Goal: Task Accomplishment & Management: Use online tool/utility

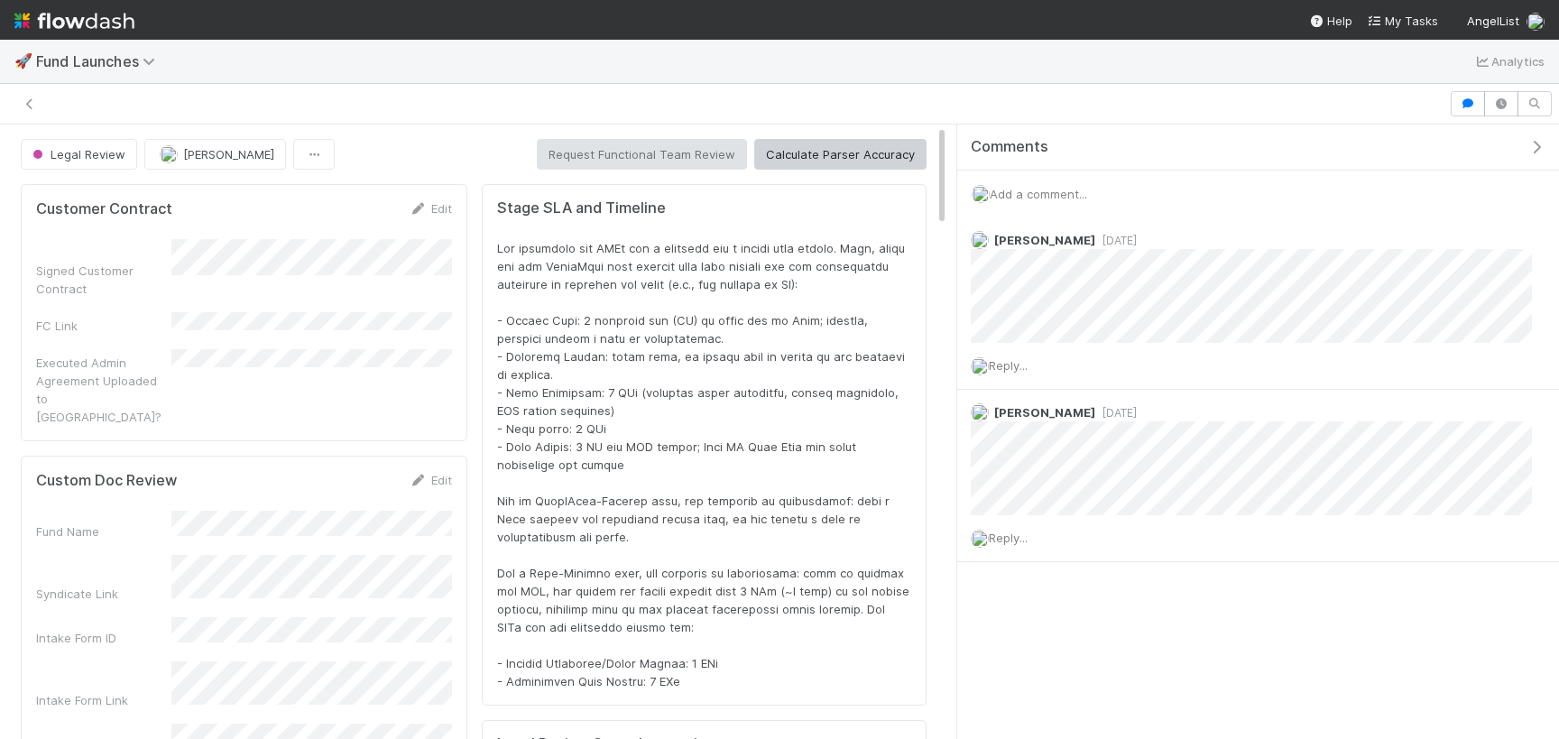
scroll to position [366, 875]
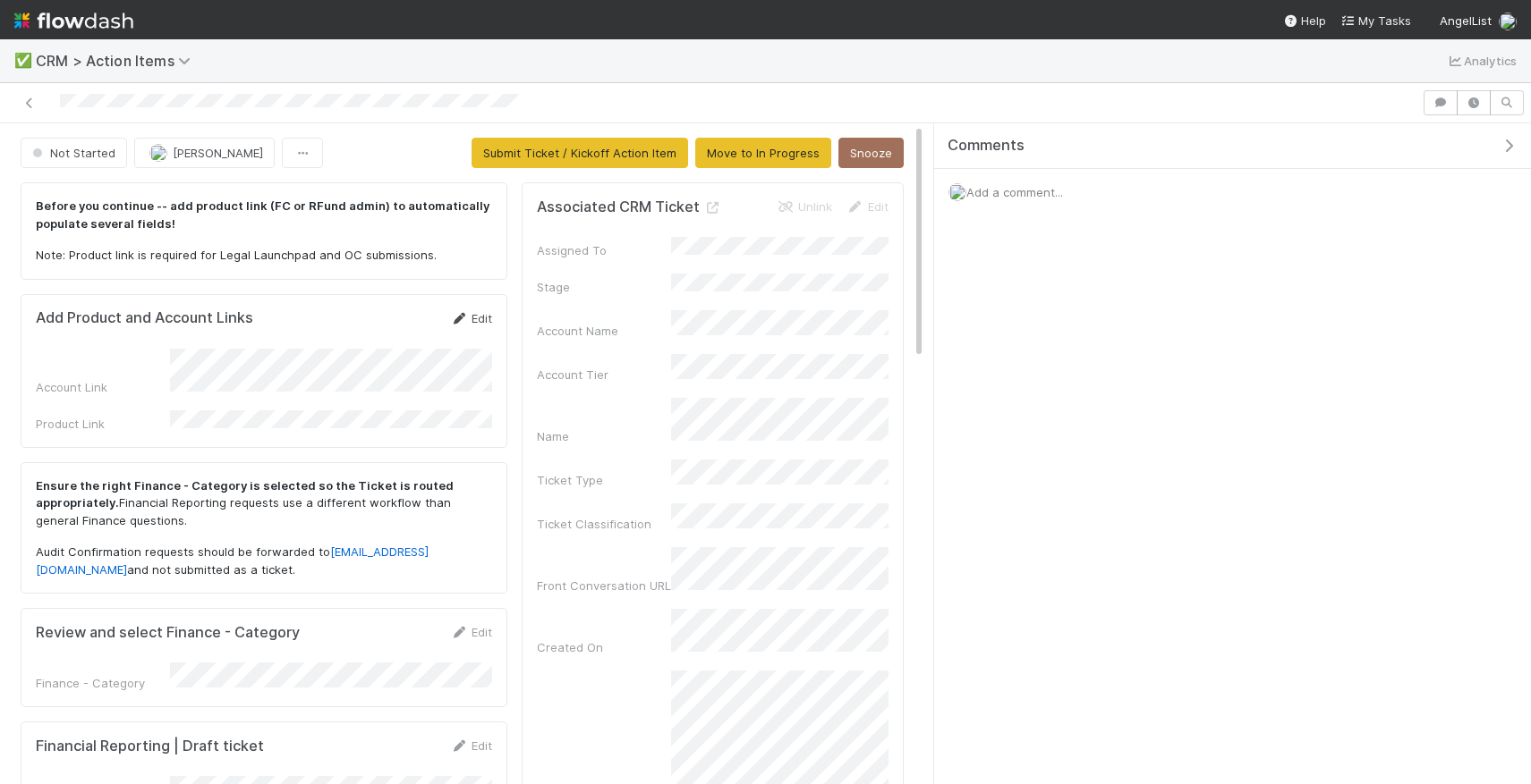
click at [481, 311] on link "Edit" at bounding box center [471, 318] width 42 height 14
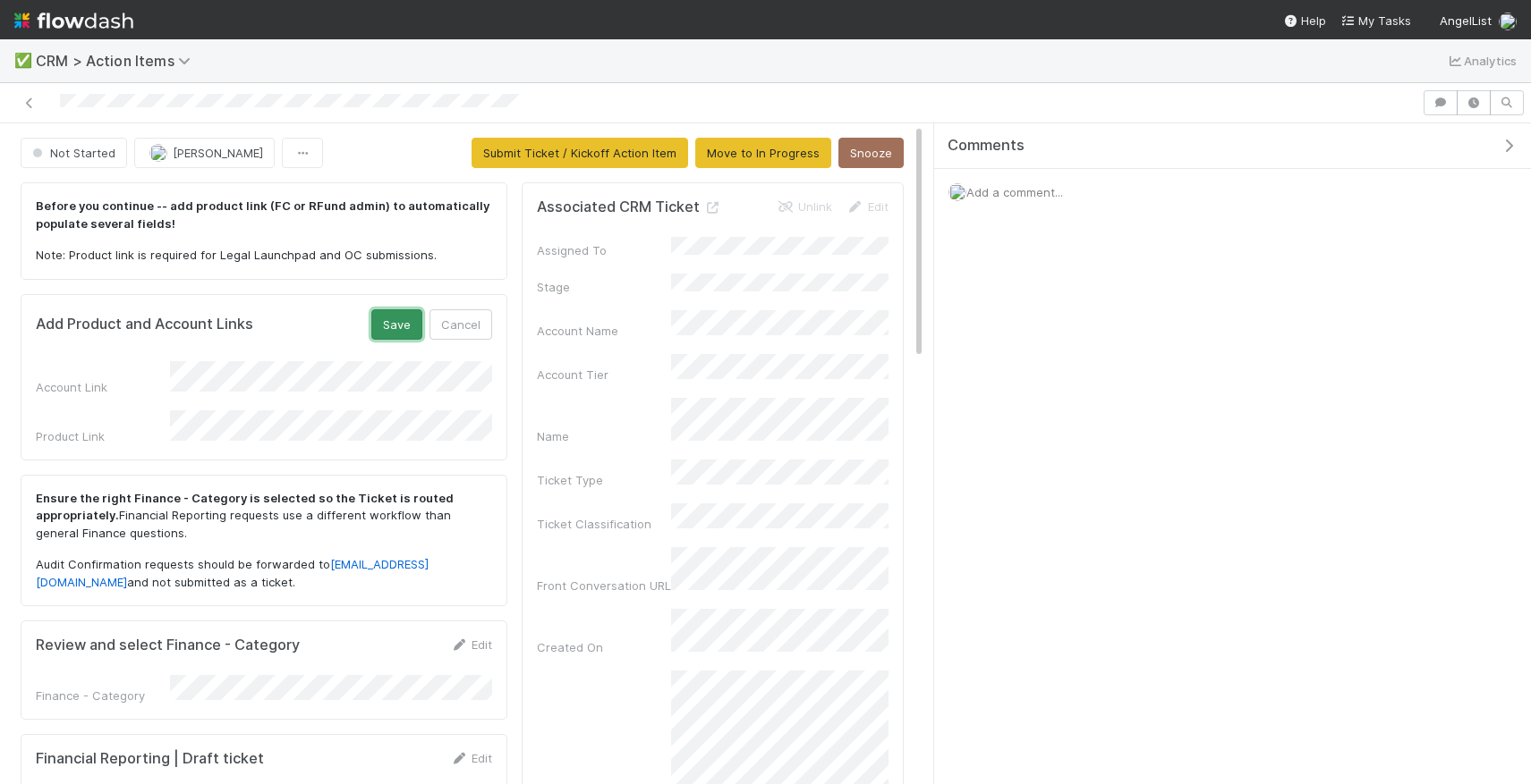
click at [401, 323] on button "Save" at bounding box center [397, 324] width 51 height 31
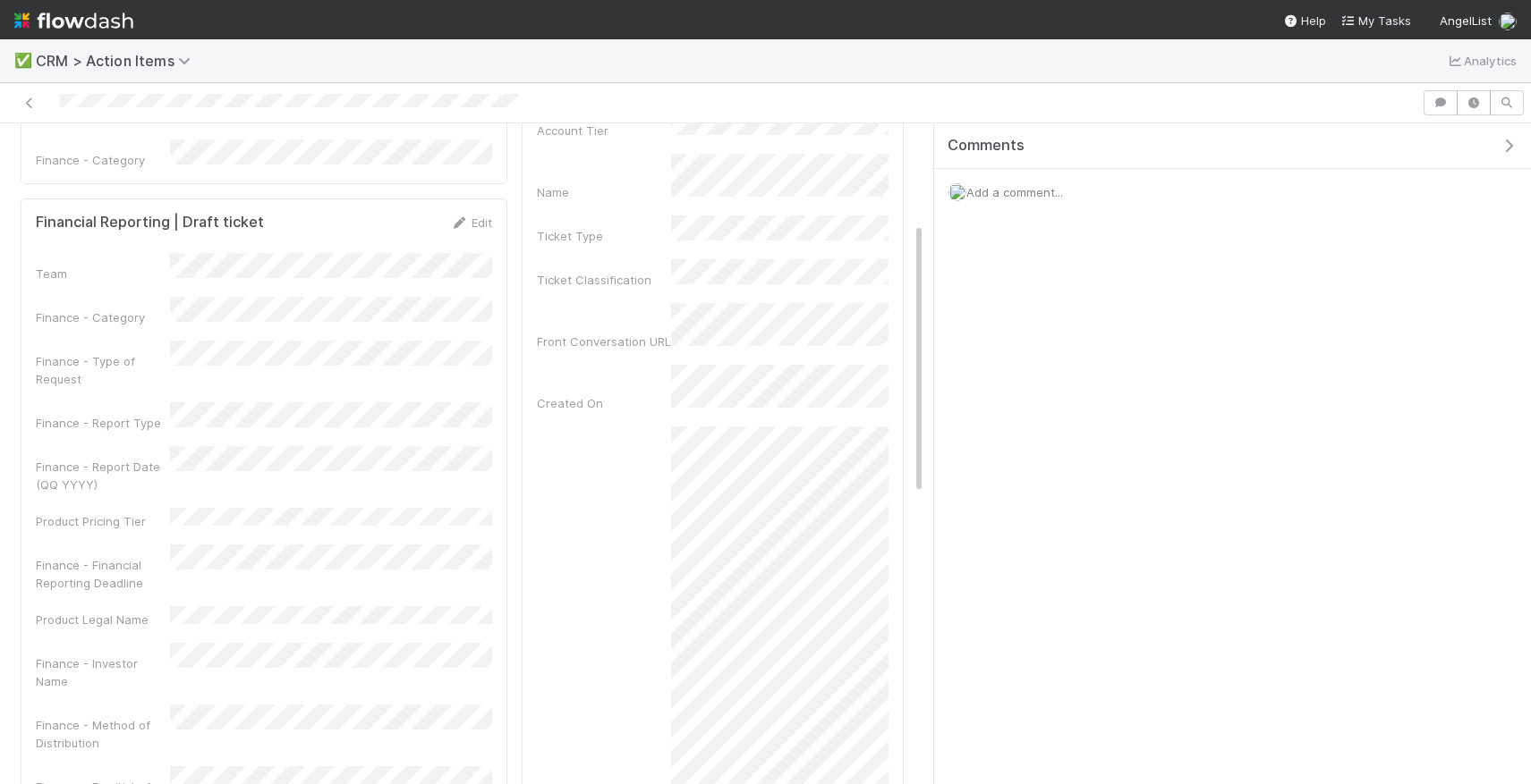
scroll to position [255, 0]
click at [485, 208] on link "Edit" at bounding box center [471, 212] width 42 height 14
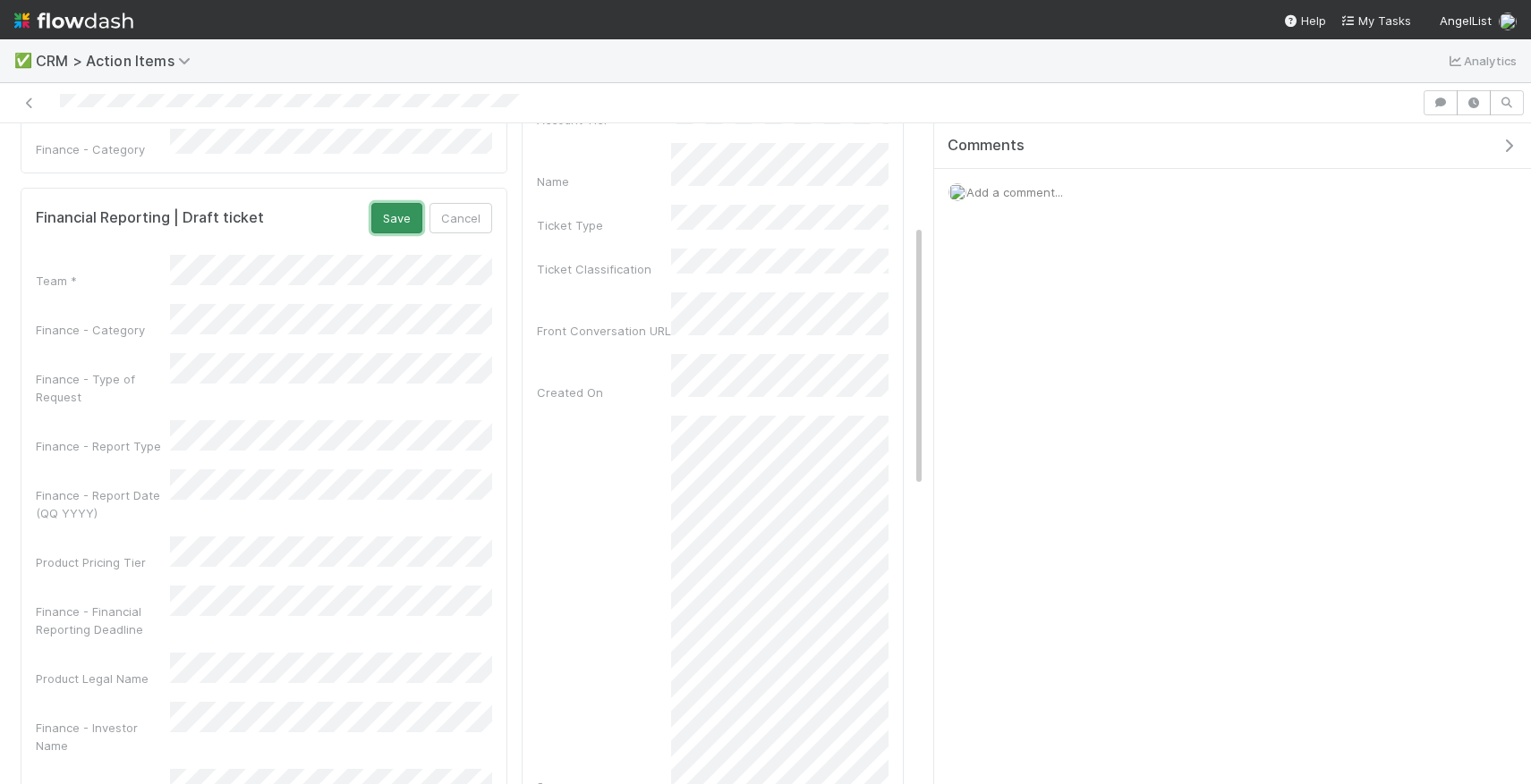
click at [409, 210] on button "Save" at bounding box center [397, 218] width 51 height 31
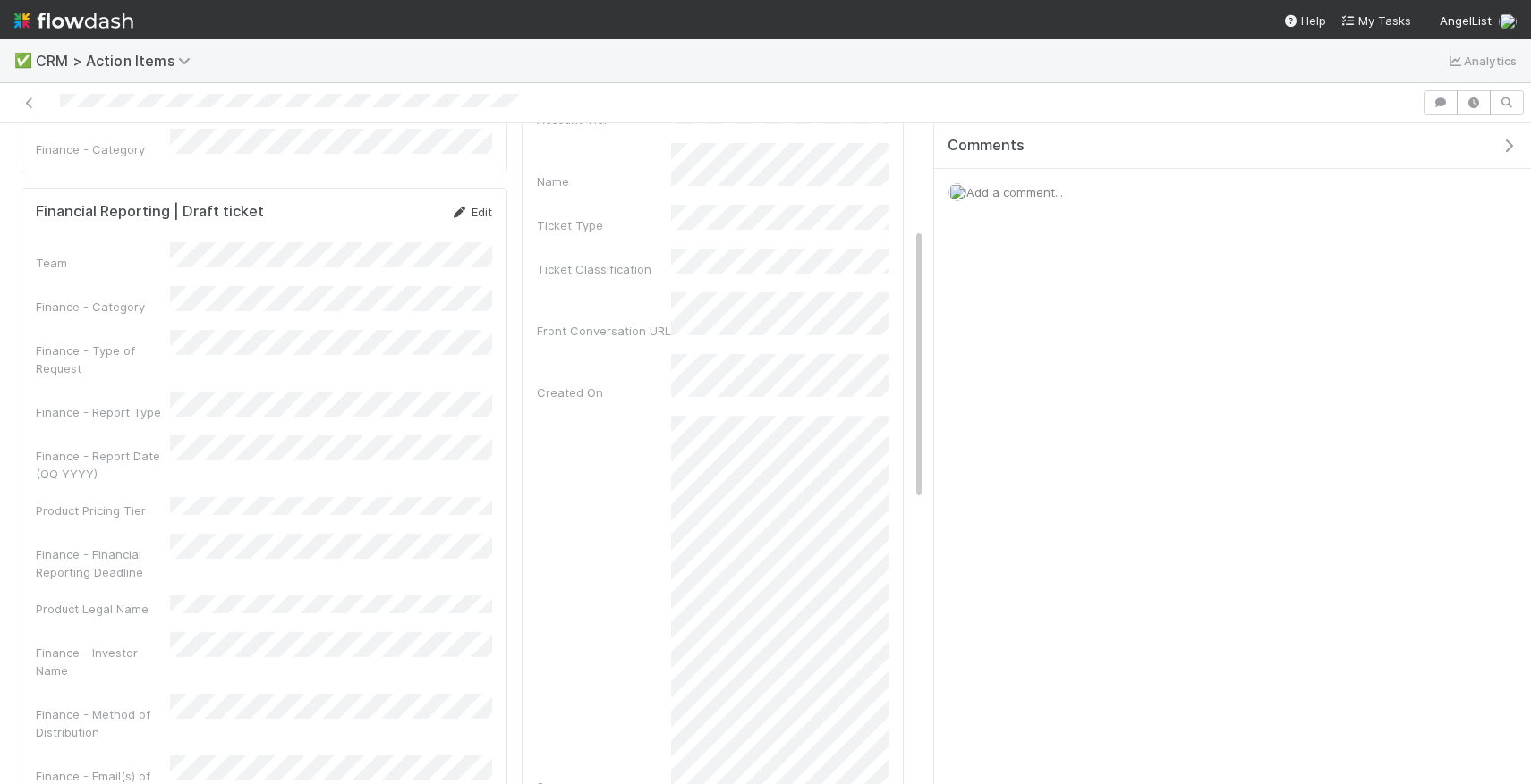
click at [479, 205] on link "Edit" at bounding box center [471, 212] width 42 height 14
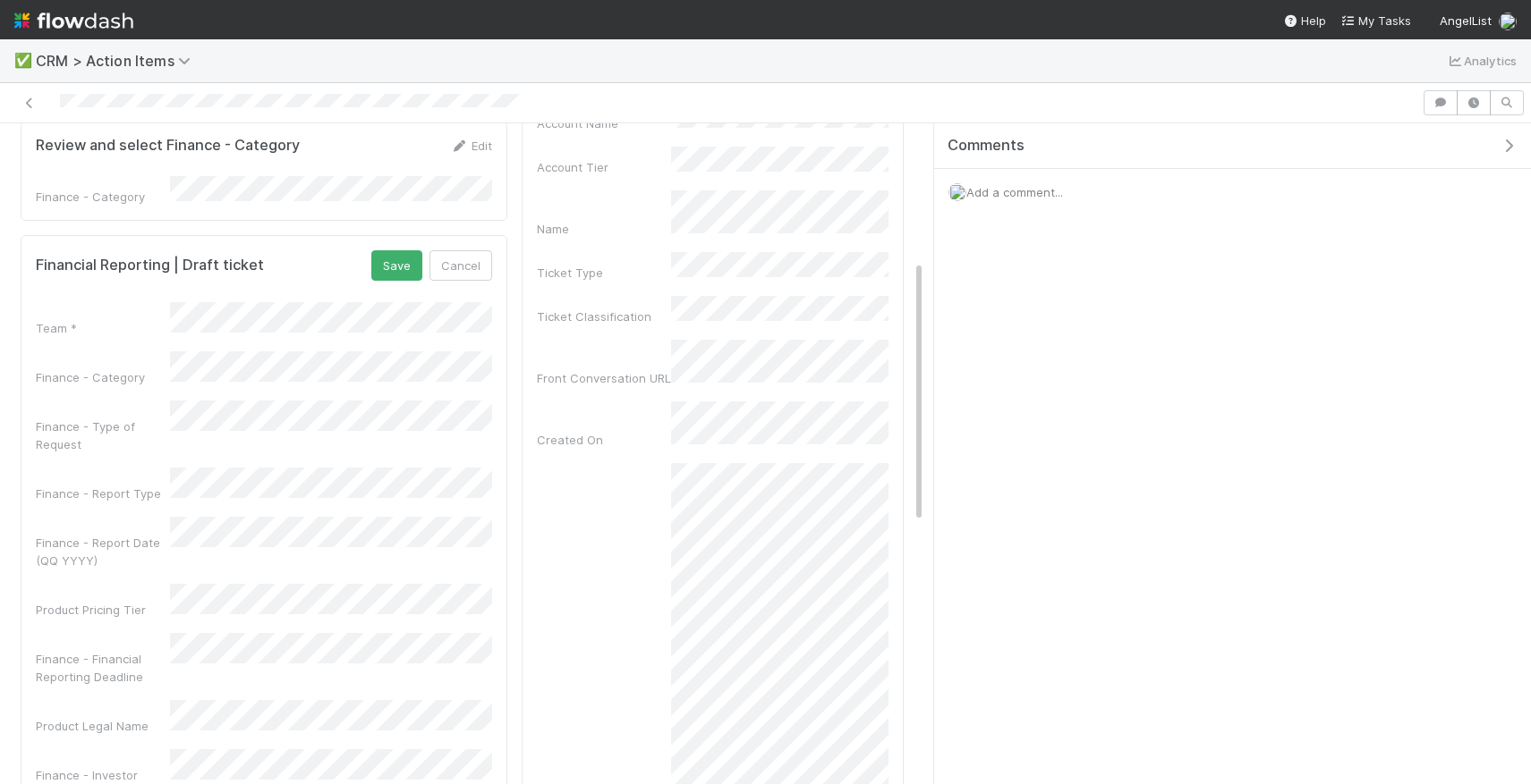
scroll to position [195, 0]
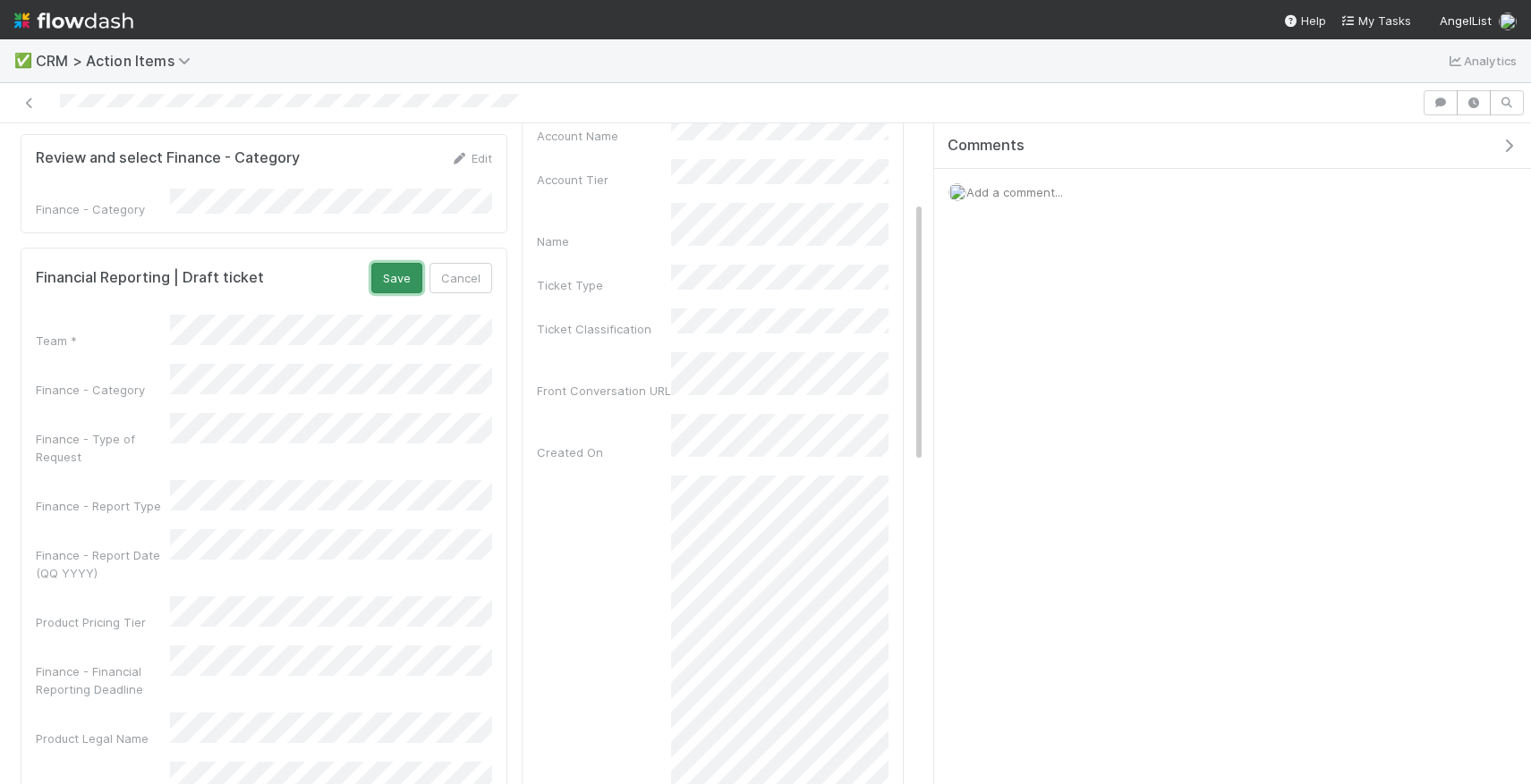
click at [387, 286] on button "Save" at bounding box center [397, 278] width 51 height 31
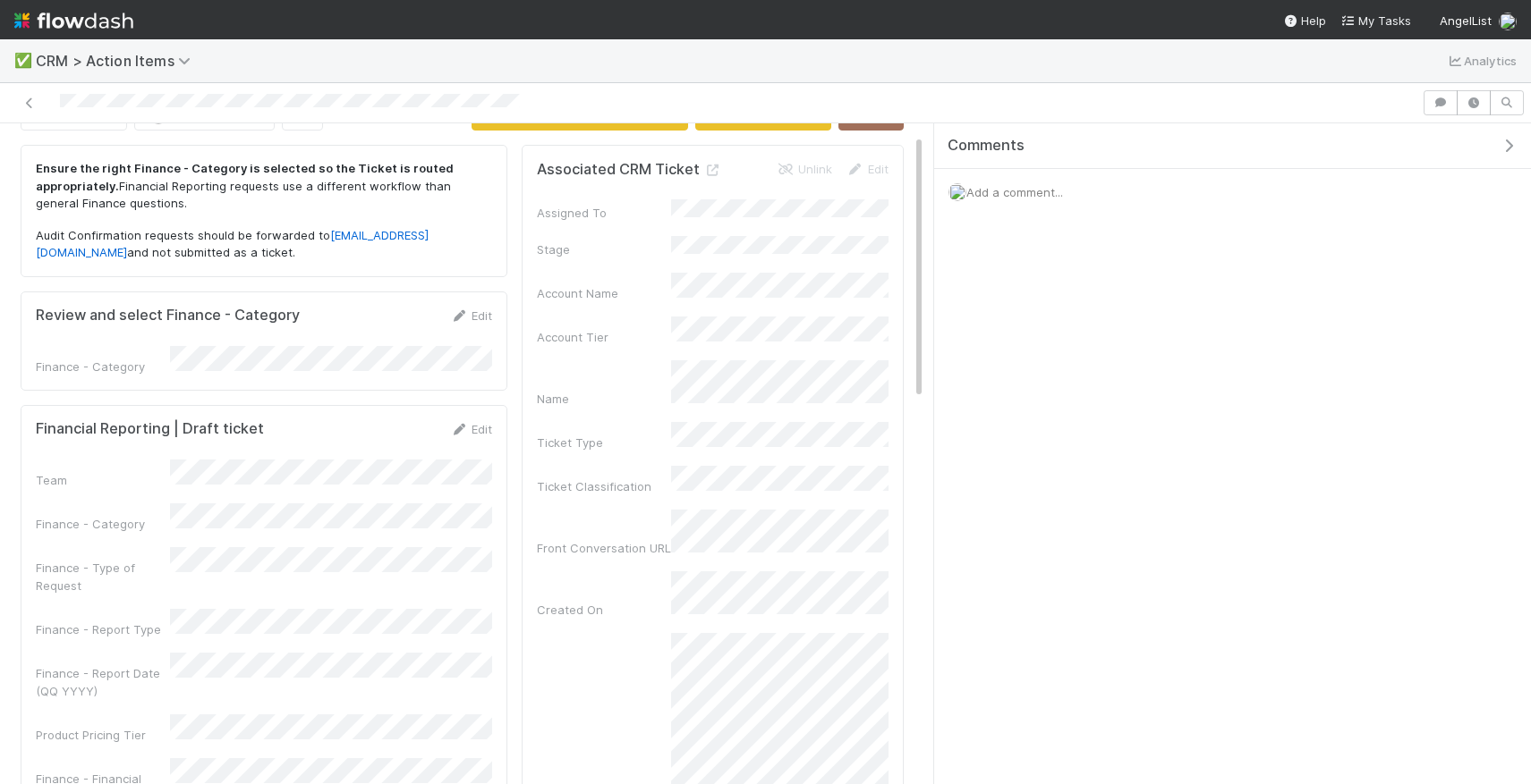
scroll to position [0, 0]
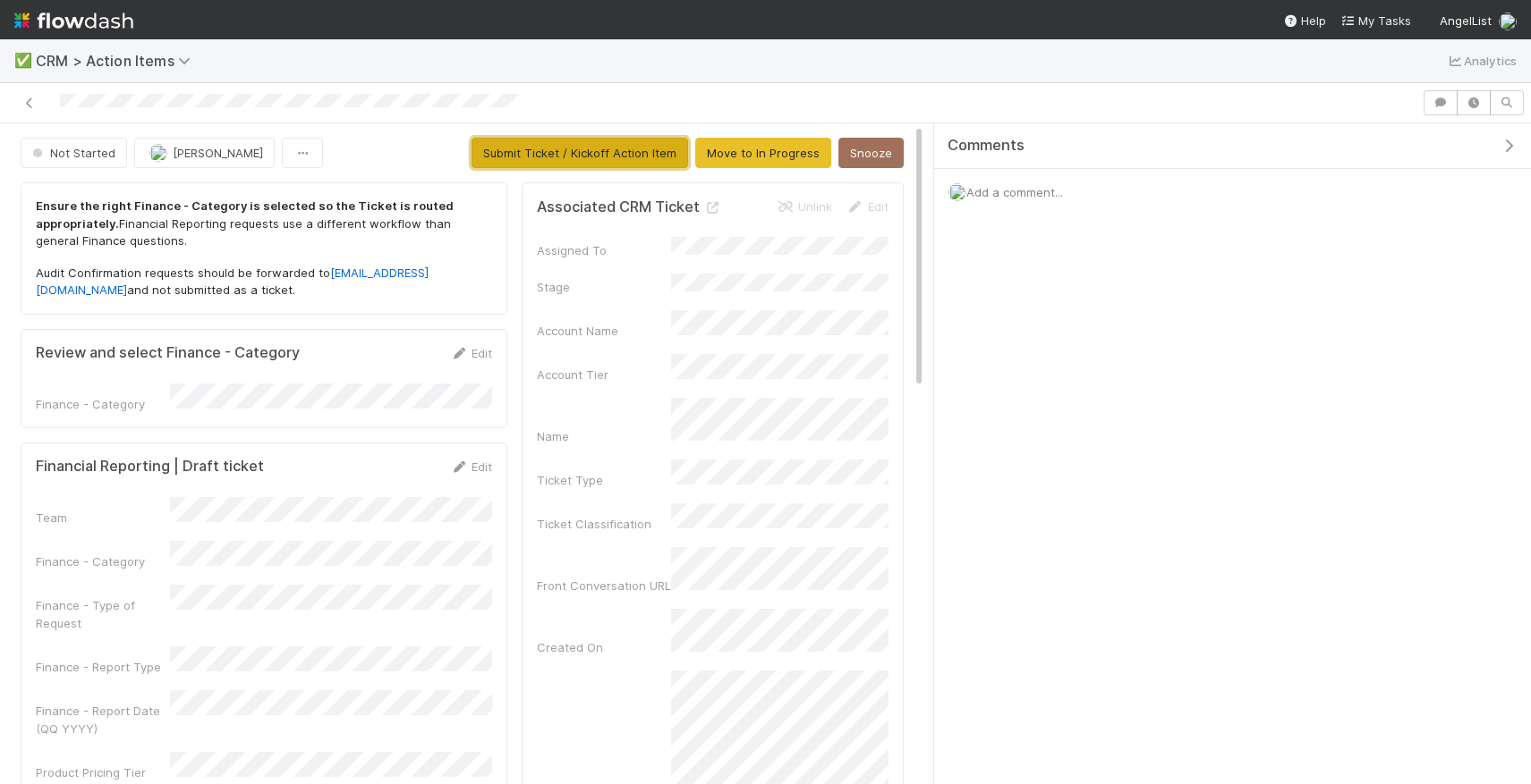
click at [588, 150] on button "Submit Ticket / Kickoff Action Item" at bounding box center [580, 153] width 216 height 31
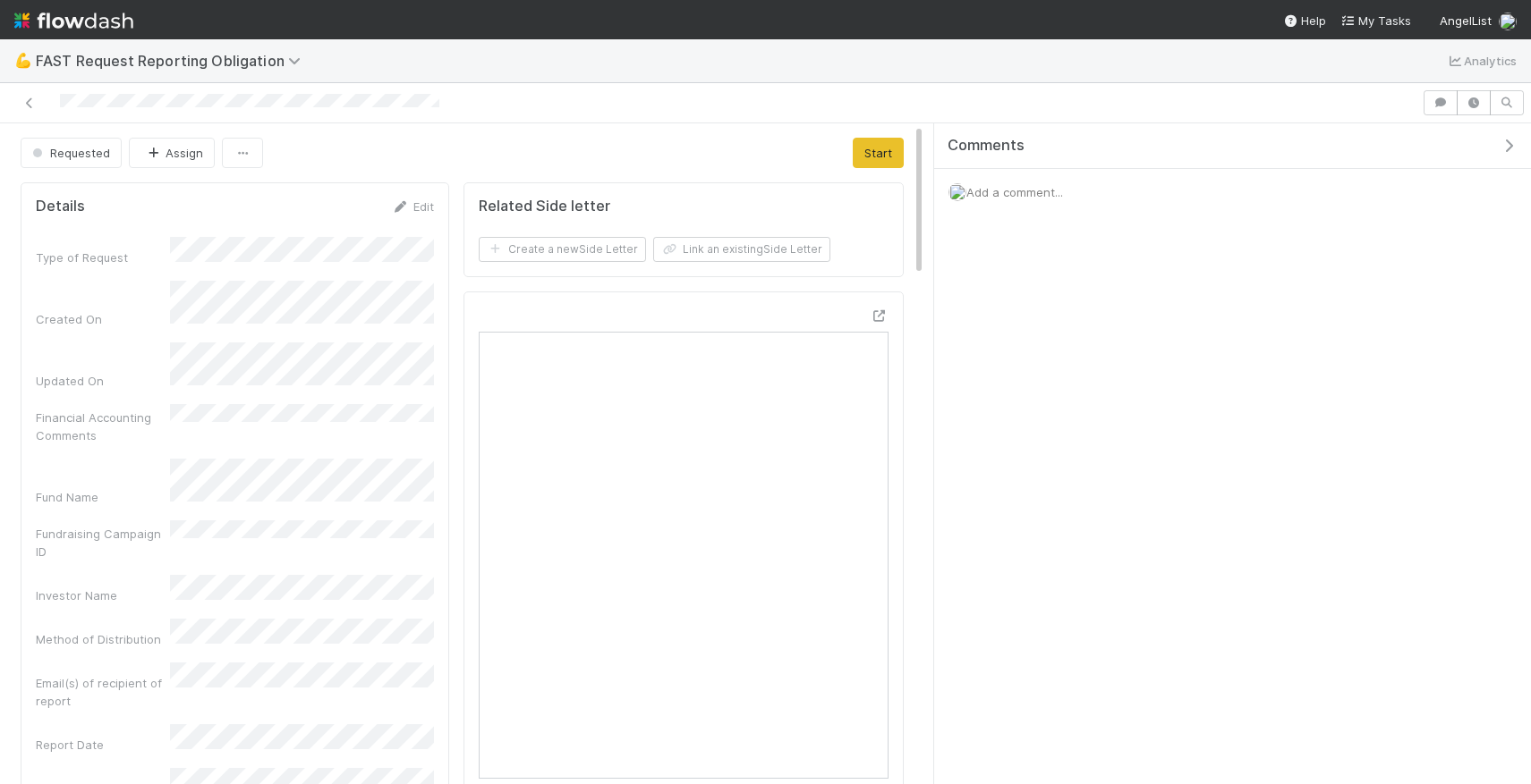
click at [1008, 188] on span "Add a comment..." at bounding box center [1014, 192] width 96 height 14
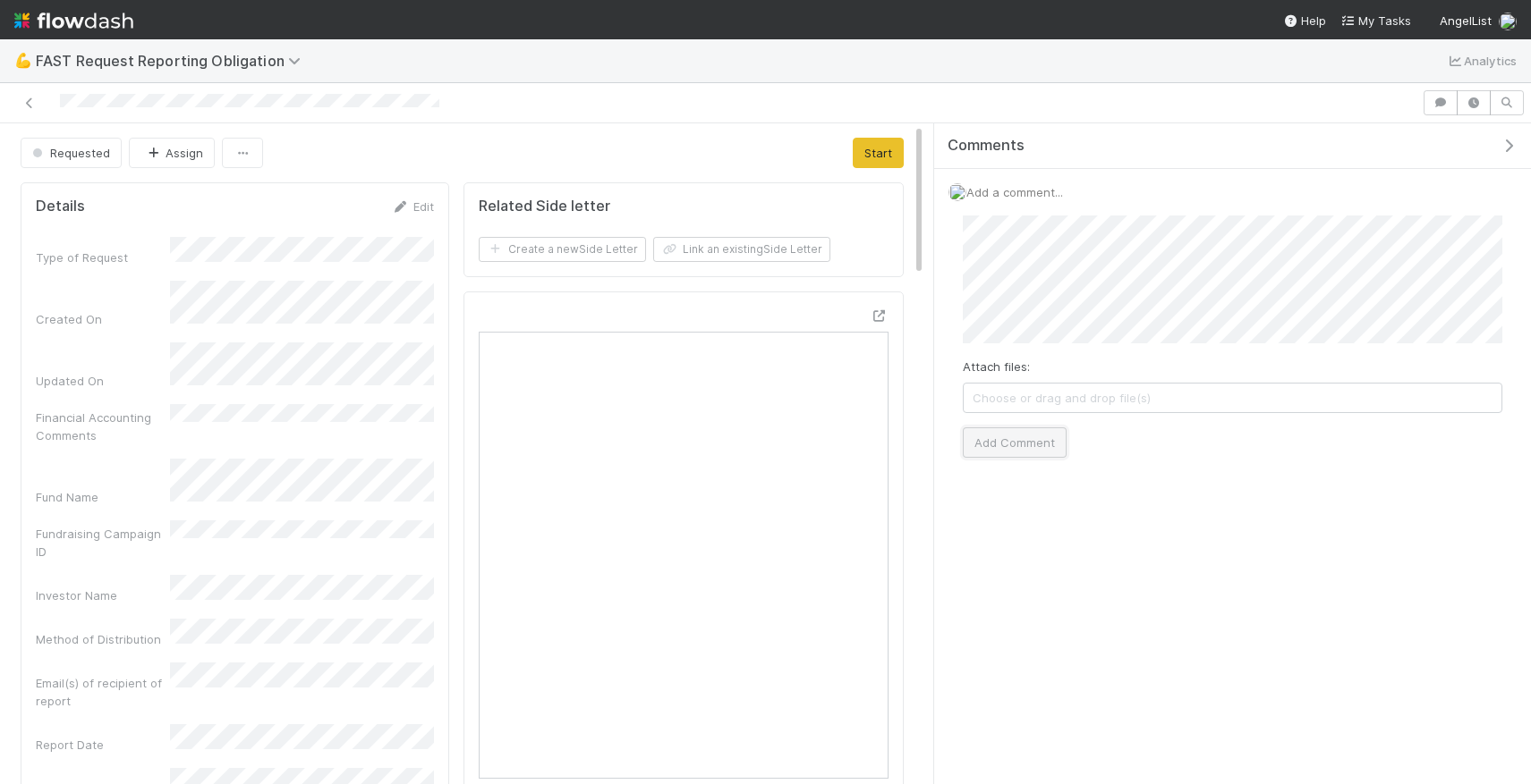
click at [993, 430] on button "Add Comment" at bounding box center [1014, 442] width 104 height 31
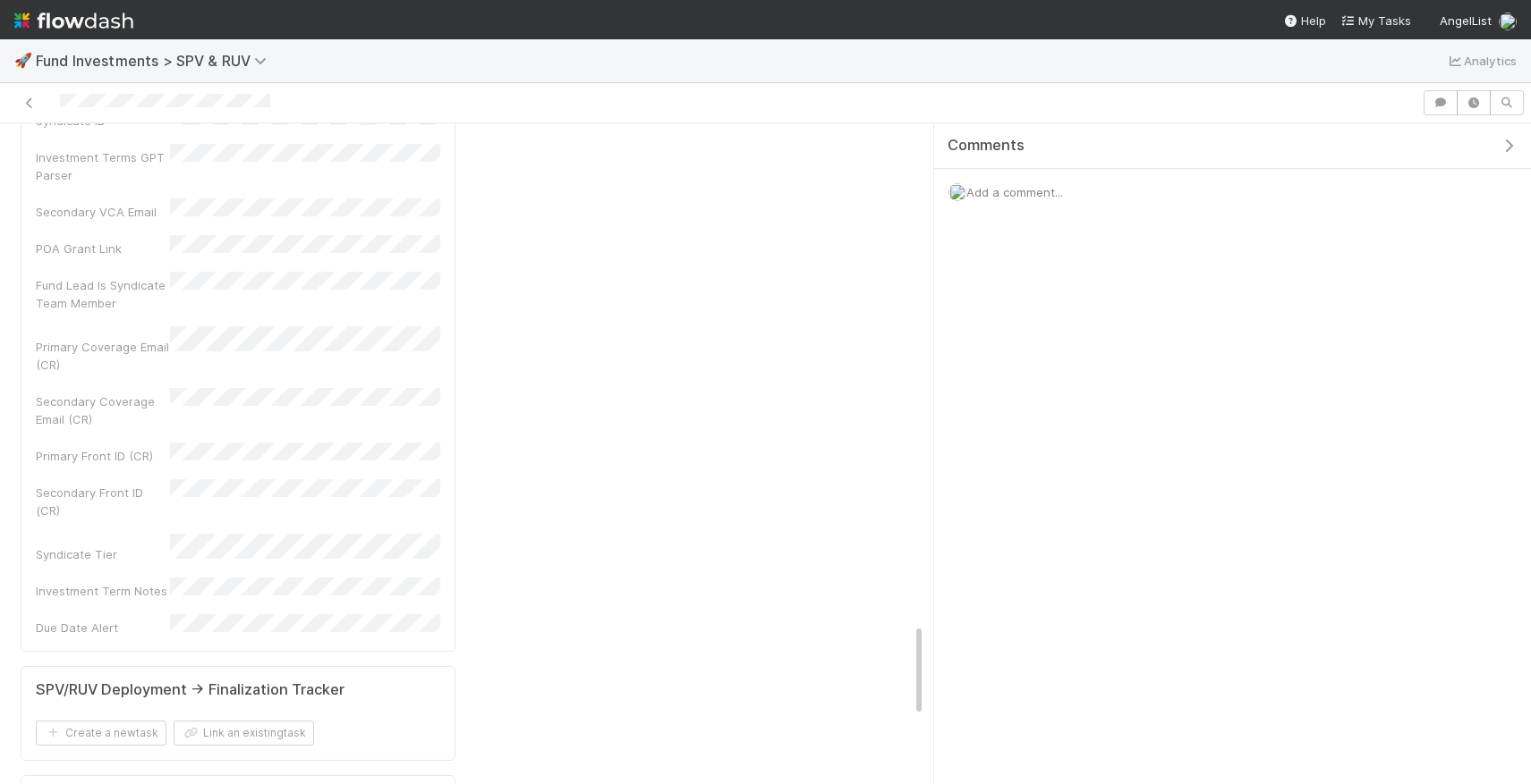
scroll to position [3860, 0]
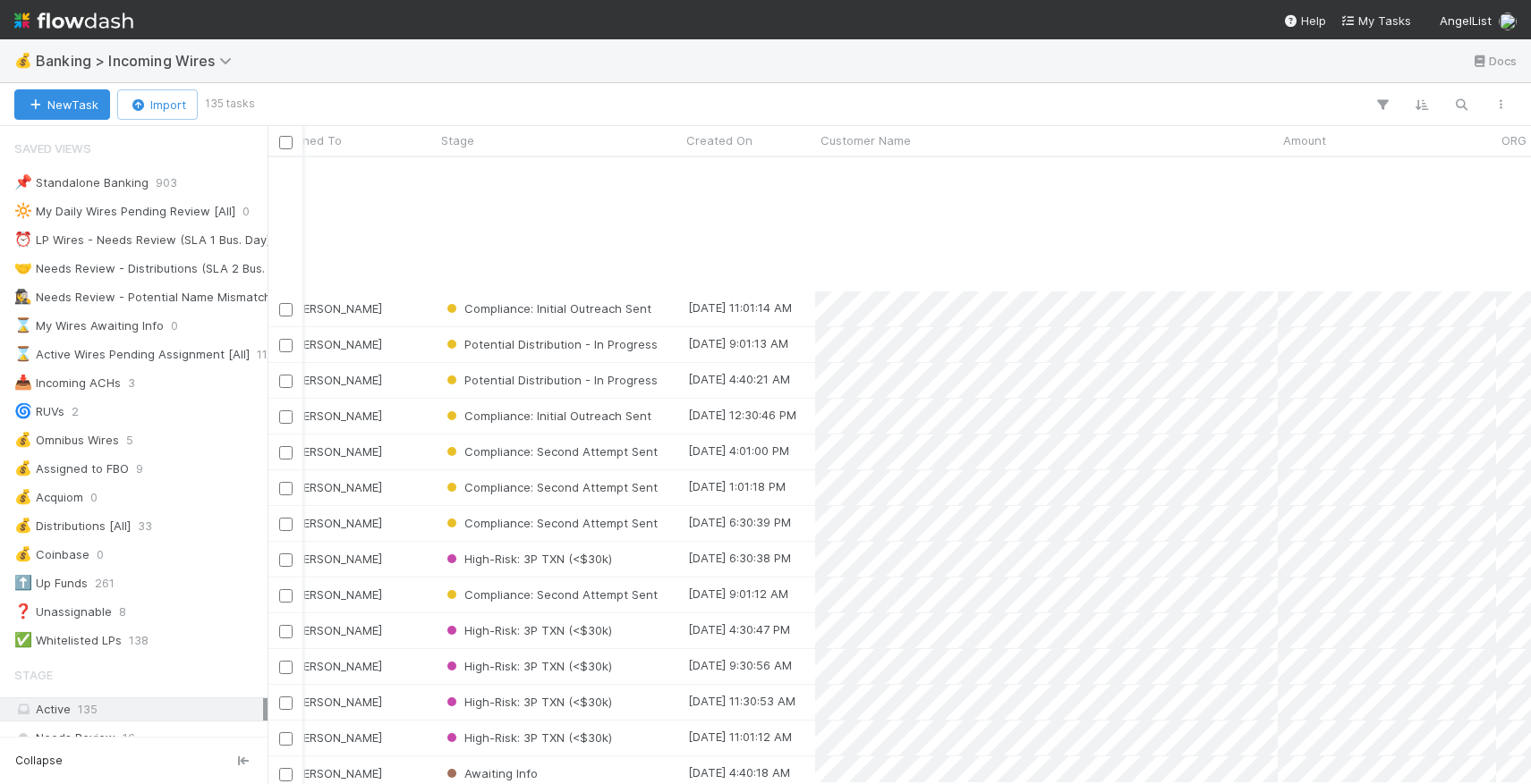
scroll to position [794, 37]
